Goal: Information Seeking & Learning: Learn about a topic

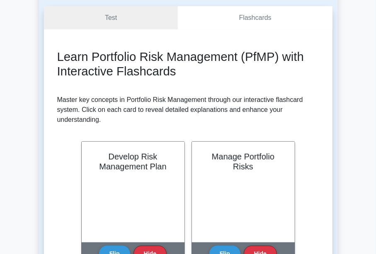
scroll to position [71, 0]
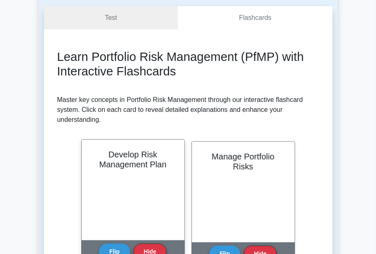
click at [144, 181] on div "Develop Risk Management Plan" at bounding box center [133, 190] width 103 height 101
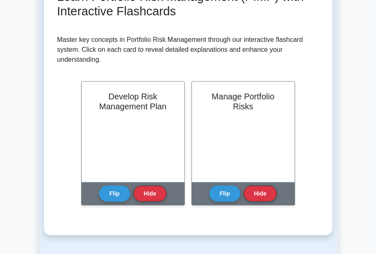
scroll to position [141, 0]
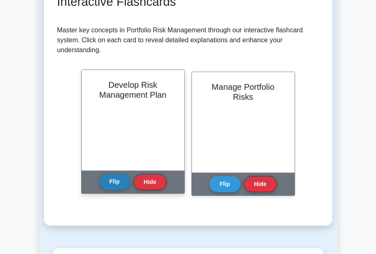
click at [115, 182] on button "Flip" at bounding box center [114, 181] width 31 height 16
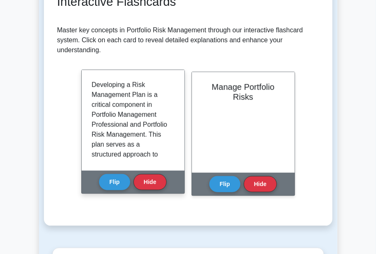
click at [174, 113] on div "Developing a Risk Management Plan is a critical component in Portfolio Manageme…" at bounding box center [132, 120] width 83 height 81
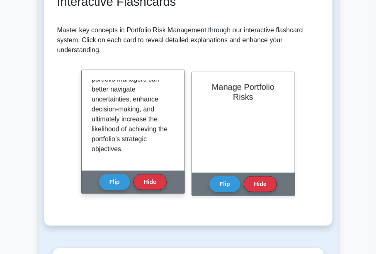
scroll to position [1025, 0]
click at [116, 181] on button "Flip" at bounding box center [114, 181] width 31 height 16
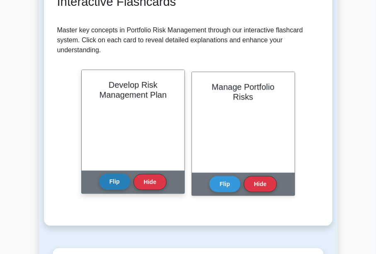
click at [116, 181] on button "Flip" at bounding box center [114, 181] width 31 height 16
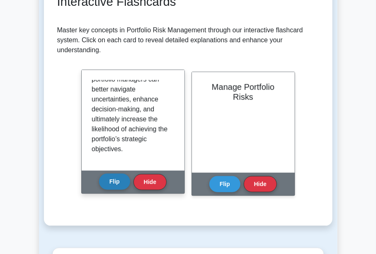
click at [116, 181] on button "Flip" at bounding box center [114, 181] width 31 height 16
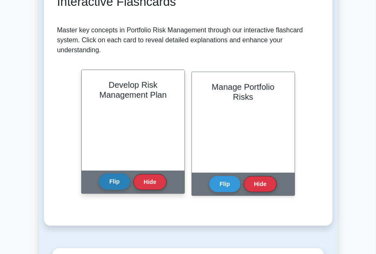
click at [116, 181] on button "Flip" at bounding box center [114, 181] width 31 height 16
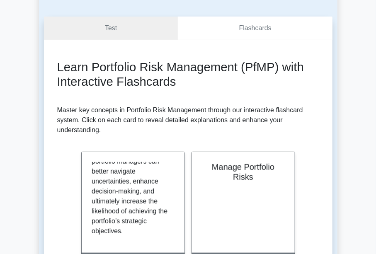
scroll to position [59, 0]
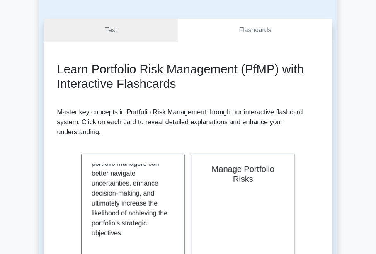
click at [142, 25] on link "Test" at bounding box center [111, 31] width 134 height 24
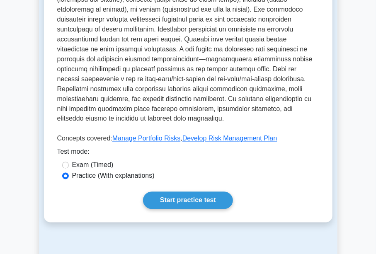
scroll to position [329, 0]
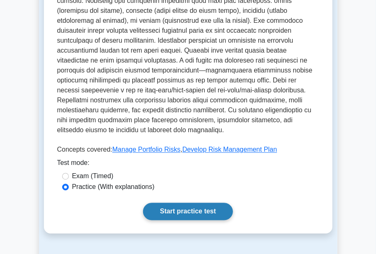
click at [203, 204] on link "Start practice test" at bounding box center [188, 211] width 90 height 17
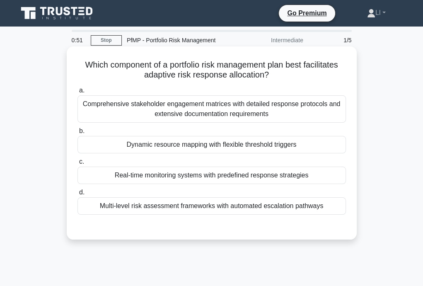
click at [243, 178] on div "Real-time monitoring systems with predefined response strategies" at bounding box center [211, 174] width 268 height 17
click at [77, 164] on input "c. Real-time monitoring systems with predefined response strategies" at bounding box center [77, 161] width 0 height 5
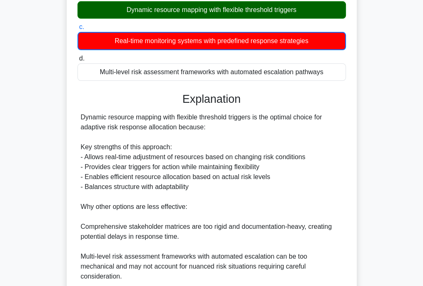
scroll to position [224, 0]
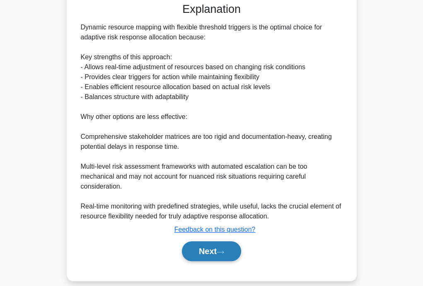
click at [224, 250] on icon at bounding box center [220, 251] width 7 height 2
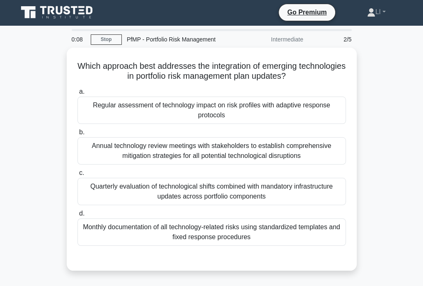
scroll to position [2, 0]
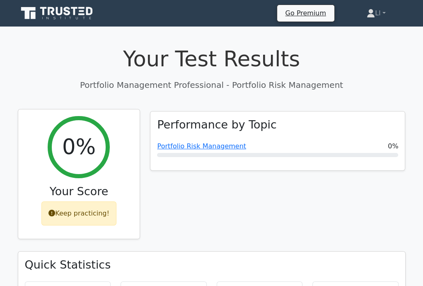
click at [68, 210] on div "Keep practicing!" at bounding box center [78, 213] width 75 height 24
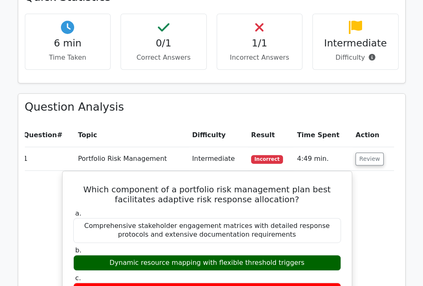
scroll to position [267, 0]
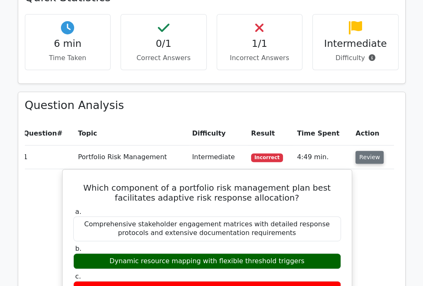
click at [372, 161] on button "Review" at bounding box center [369, 157] width 28 height 13
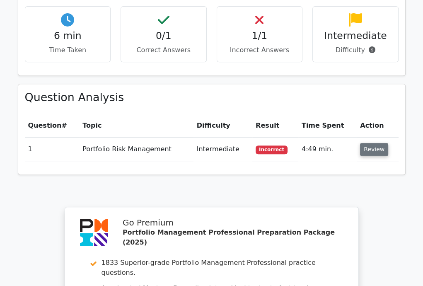
scroll to position [274, 0]
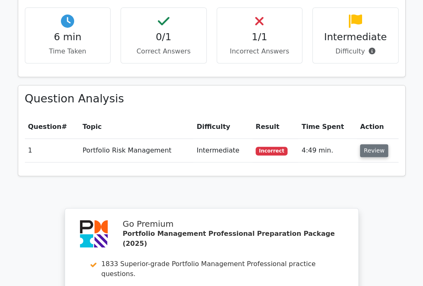
click at [378, 152] on button "Review" at bounding box center [374, 150] width 28 height 13
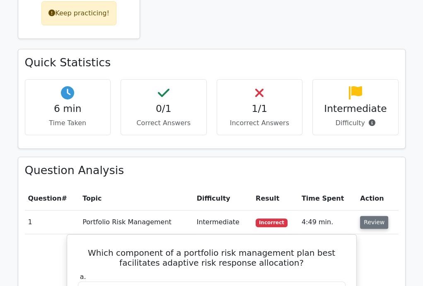
scroll to position [201, 0]
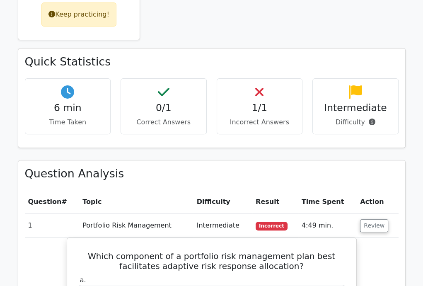
click at [368, 121] on icon at bounding box center [371, 121] width 7 height 7
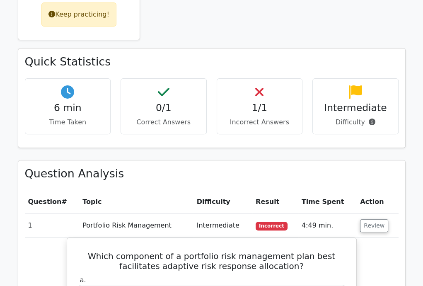
click at [66, 125] on p "Time Taken" at bounding box center [68, 122] width 72 height 10
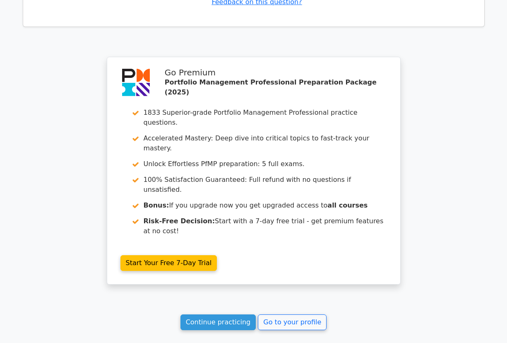
scroll to position [867, 0]
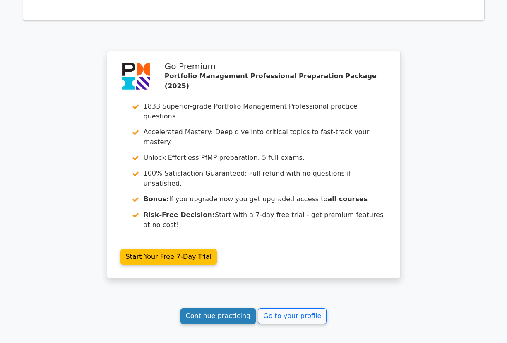
click at [201, 285] on link "Continue practicing" at bounding box center [219, 316] width 76 height 16
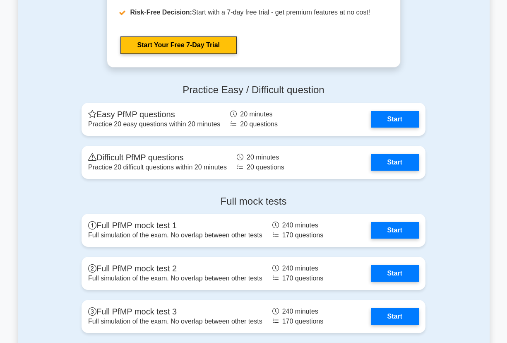
scroll to position [996, 0]
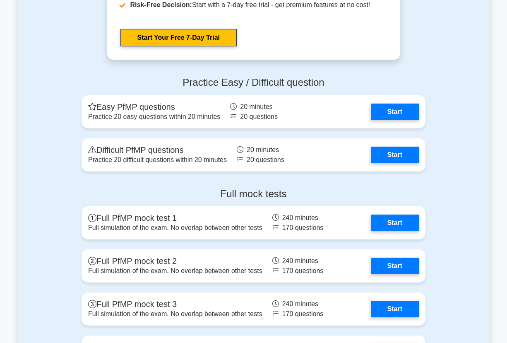
drag, startPoint x: 513, startPoint y: 53, endPoint x: 503, endPoint y: 219, distance: 166.8
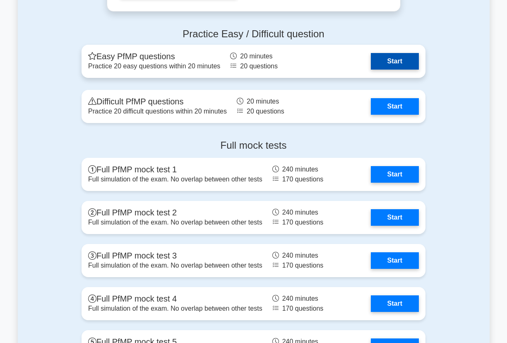
click at [393, 60] on link "Start" at bounding box center [395, 61] width 48 height 17
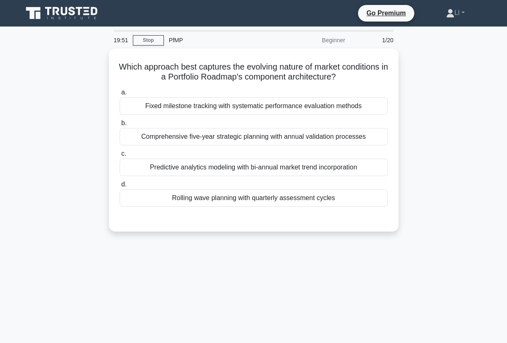
click at [446, 156] on div "Which approach best captures the evolving nature of market conditions in a Port…" at bounding box center [254, 144] width 472 height 193
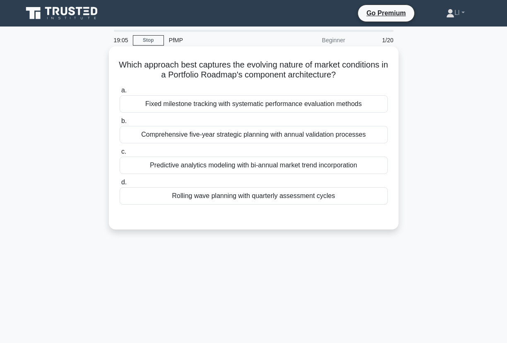
click at [320, 191] on div "Rolling wave planning with quarterly assessment cycles" at bounding box center [254, 195] width 268 height 17
click at [120, 185] on input "d. Rolling wave planning with quarterly assessment cycles" at bounding box center [120, 182] width 0 height 5
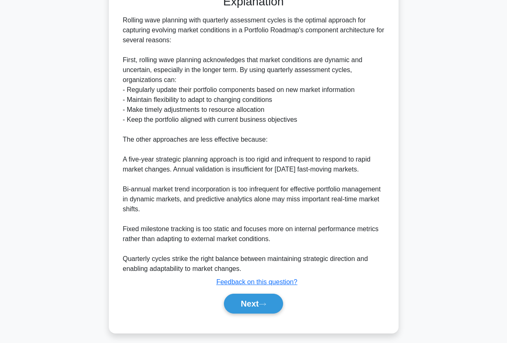
scroll to position [228, 0]
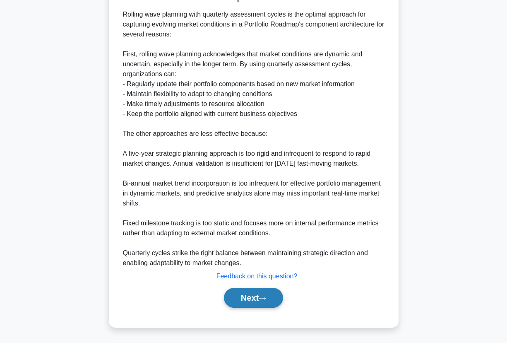
click at [263, 289] on button "Next" at bounding box center [253, 298] width 59 height 20
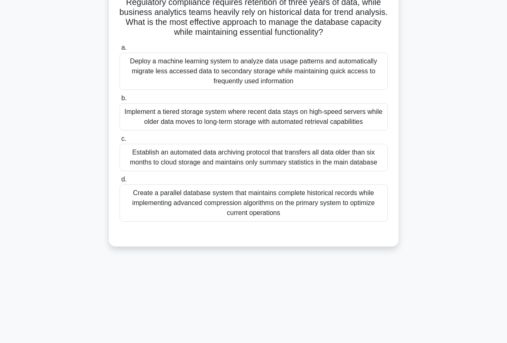
scroll to position [10, 0]
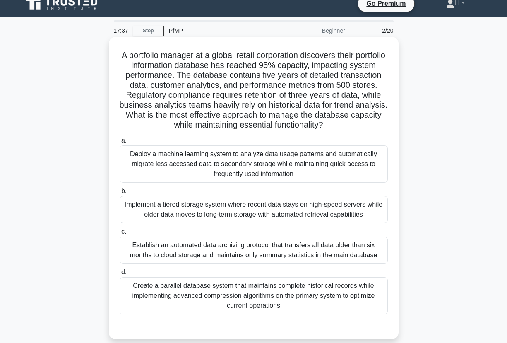
click at [307, 160] on div "Deploy a machine learning system to analyze data usage patterns and automatical…" at bounding box center [254, 163] width 268 height 37
click at [120, 143] on input "a. Deploy a machine learning system to analyze data usage patterns and automati…" at bounding box center [120, 140] width 0 height 5
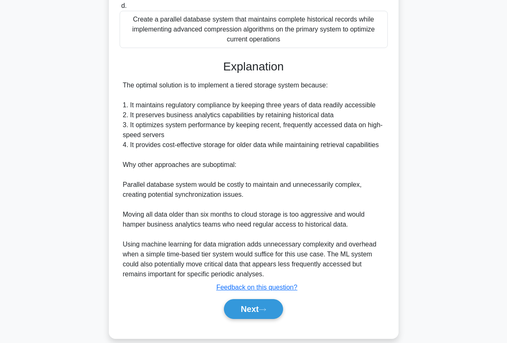
scroll to position [278, 0]
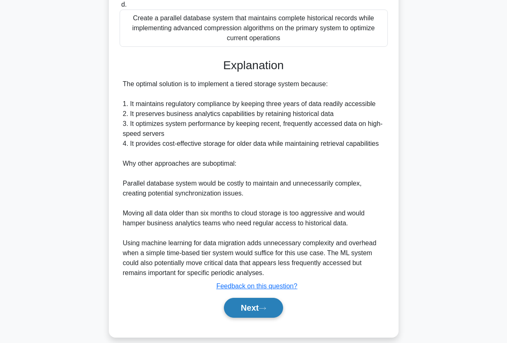
click at [255, 303] on button "Next" at bounding box center [253, 308] width 59 height 20
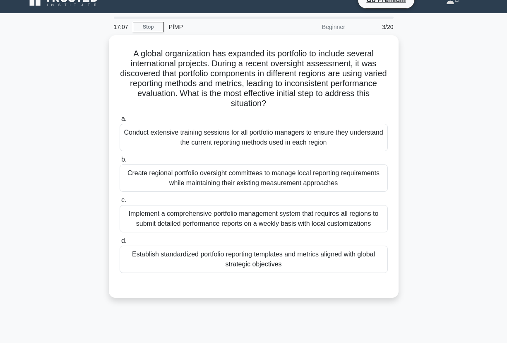
scroll to position [12, 0]
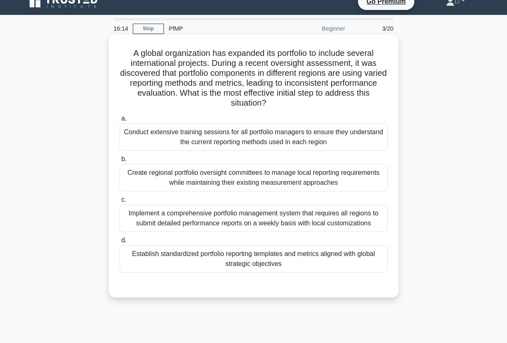
click at [289, 260] on div "Establish standardized portfolio reporting templates and metrics aligned with g…" at bounding box center [254, 258] width 268 height 27
click at [120, 243] on input "d. Establish standardized portfolio reporting templates and metrics aligned wit…" at bounding box center [120, 240] width 0 height 5
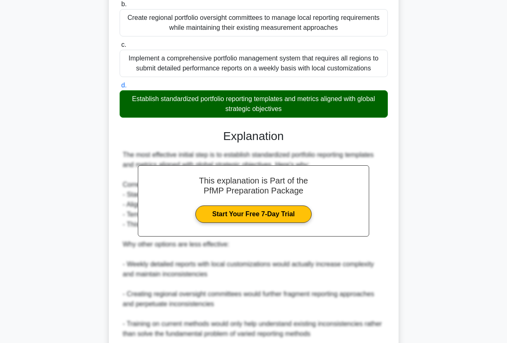
scroll to position [277, 0]
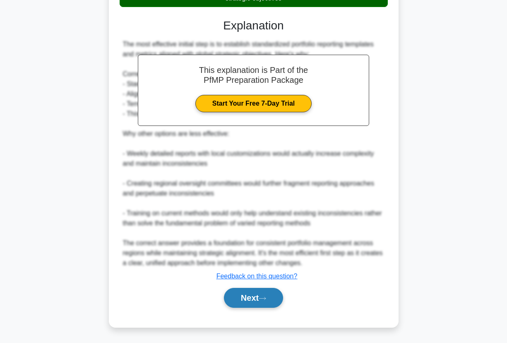
click at [265, 297] on icon at bounding box center [262, 298] width 7 height 5
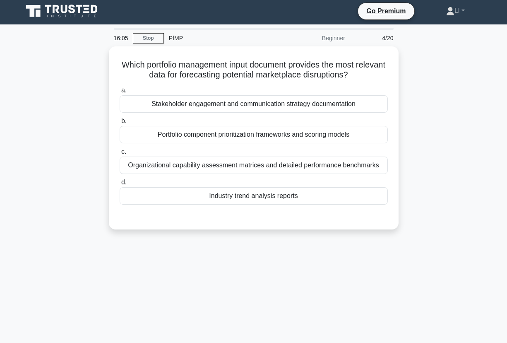
scroll to position [0, 0]
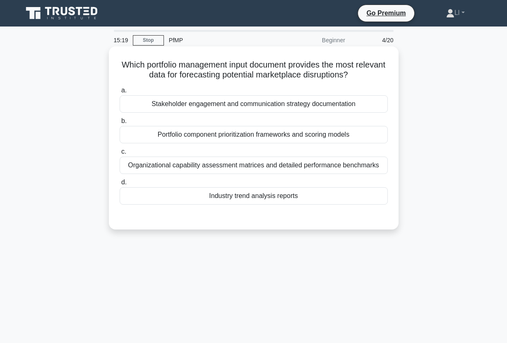
click at [283, 199] on div "Industry trend analysis reports" at bounding box center [254, 195] width 268 height 17
click at [120, 185] on input "d. Industry trend analysis reports" at bounding box center [120, 182] width 0 height 5
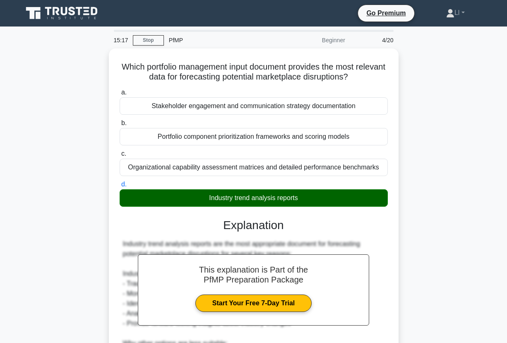
scroll to position [168, 0]
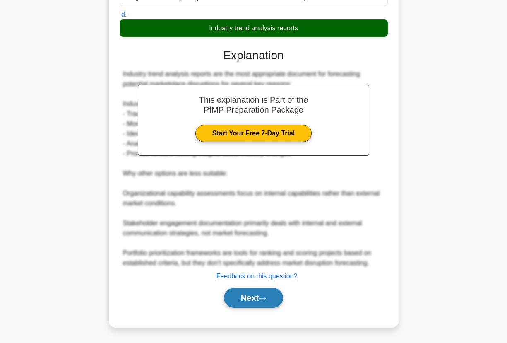
click at [245, 292] on button "Next" at bounding box center [253, 298] width 59 height 20
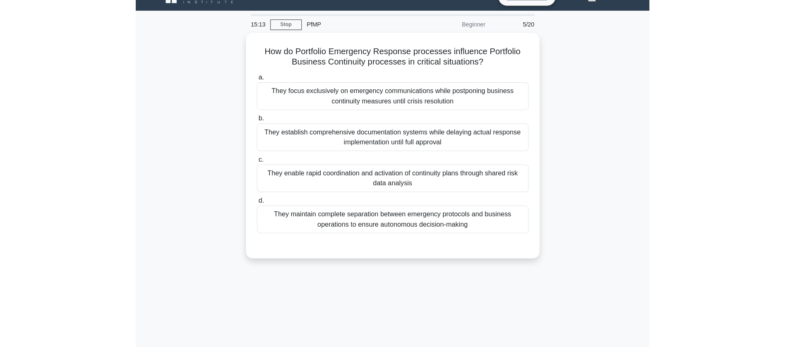
scroll to position [0, 0]
